Goal: Task Accomplishment & Management: Use online tool/utility

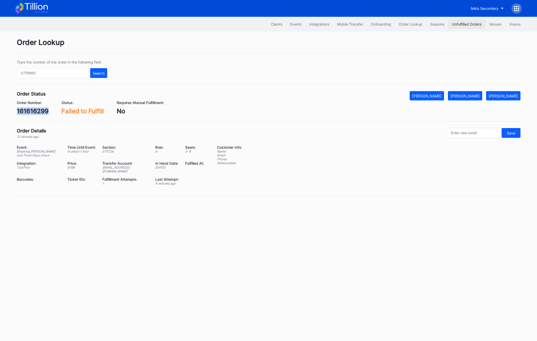
click at [457, 28] on button "Unfulfilled Orders" at bounding box center [466, 24] width 37 height 10
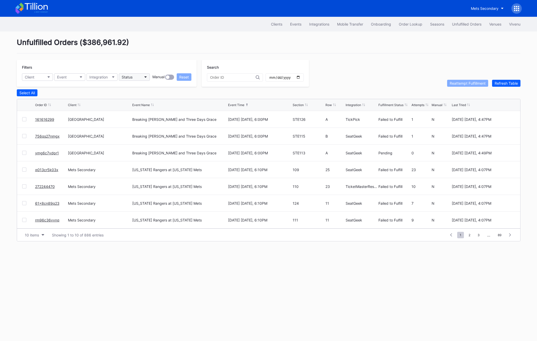
click at [139, 75] on button "Status" at bounding box center [134, 76] width 31 height 7
type input "fail"
click at [138, 96] on div "Failed to Fulfill" at bounding box center [148, 100] width 60 height 10
click at [37, 78] on button "Client" at bounding box center [37, 76] width 31 height 7
type input "mets"
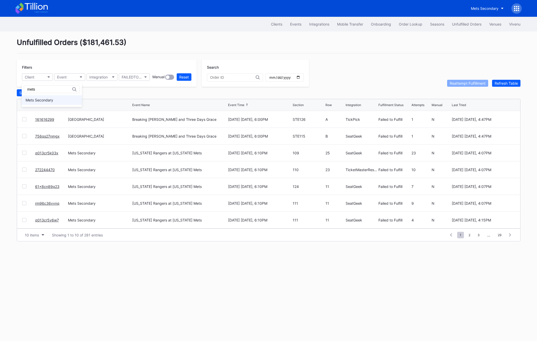
click at [51, 99] on div "Mets Secondary" at bounding box center [40, 100] width 28 height 4
click at [28, 234] on div "10 items" at bounding box center [32, 235] width 14 height 4
click at [33, 255] on div "50 items" at bounding box center [33, 257] width 15 height 4
click at [21, 89] on button "Select All" at bounding box center [27, 92] width 21 height 7
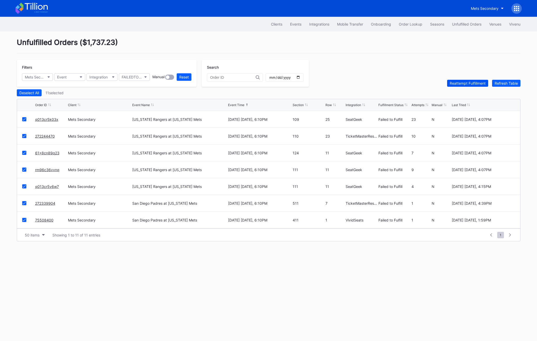
click at [465, 84] on div "Reattempt Fulfillment" at bounding box center [467, 83] width 36 height 4
click at [35, 92] on div "Select All" at bounding box center [26, 93] width 15 height 4
click at [460, 87] on div "Unfulfilled Orders ( $1,737.23 ) Filters Mets Secondary Event Integration FAILE…" at bounding box center [268, 139] width 516 height 216
click at [460, 85] on div "Reattempt Fulfillment" at bounding box center [467, 83] width 36 height 4
click at [27, 93] on div "Select All" at bounding box center [26, 93] width 15 height 4
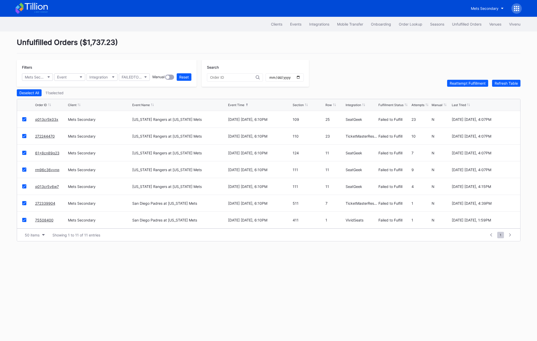
click at [472, 80] on div "Reattempt Fulfillment Refresh Table" at bounding box center [483, 83] width 73 height 7
click at [470, 83] on div "Reattempt Fulfillment" at bounding box center [467, 83] width 36 height 4
click at [404, 29] on button "Order Lookup" at bounding box center [410, 24] width 31 height 10
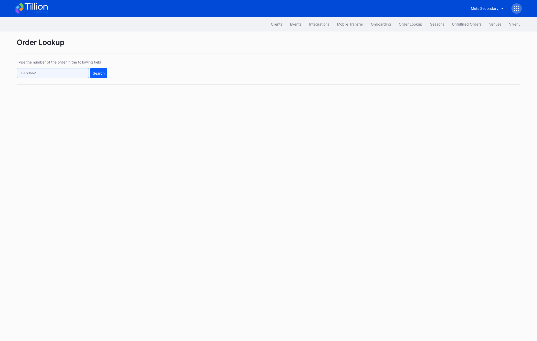
click at [68, 70] on input "text" at bounding box center [53, 73] width 72 height 10
paste input "q013cr5y6w7"
type input "q013cr5y6w7"
click at [106, 78] on button "Search" at bounding box center [98, 73] width 17 height 10
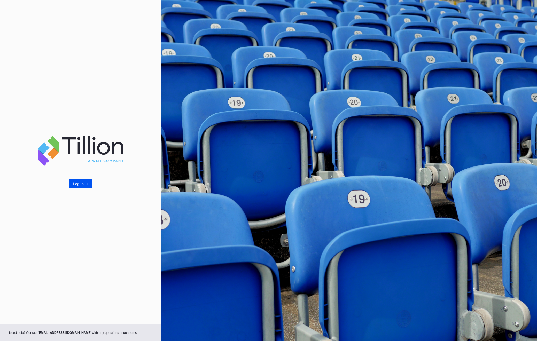
click at [82, 185] on div "Log In ->" at bounding box center [80, 183] width 15 height 4
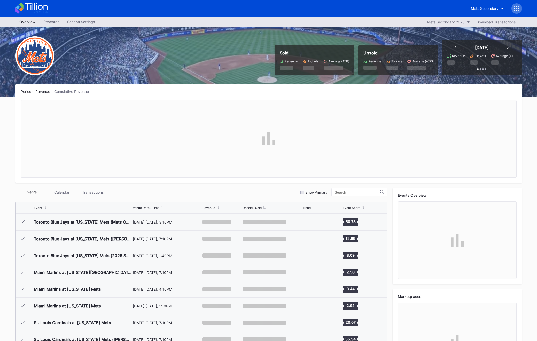
click at [515, 11] on div at bounding box center [516, 8] width 10 height 10
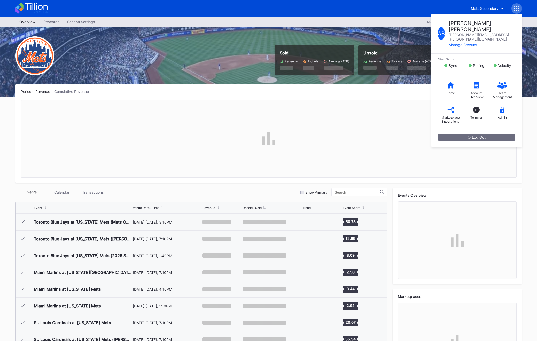
scroll to position [1191, 0]
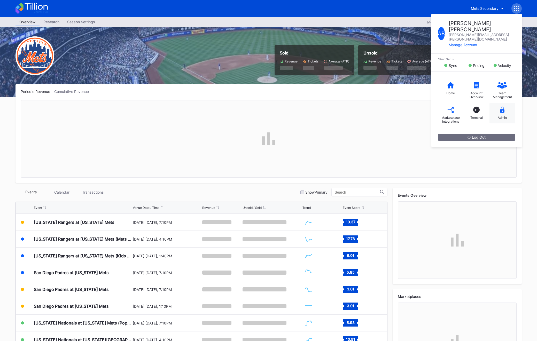
click at [500, 107] on icon at bounding box center [502, 110] width 5 height 6
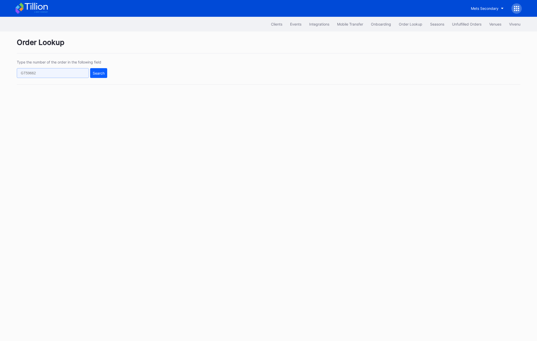
click at [61, 71] on input "text" at bounding box center [53, 73] width 72 height 10
paste input "q013cr5y6w7"
type input "q013cr5y6w7"
click at [101, 77] on button "Search" at bounding box center [98, 73] width 17 height 10
